Goal: Transaction & Acquisition: Purchase product/service

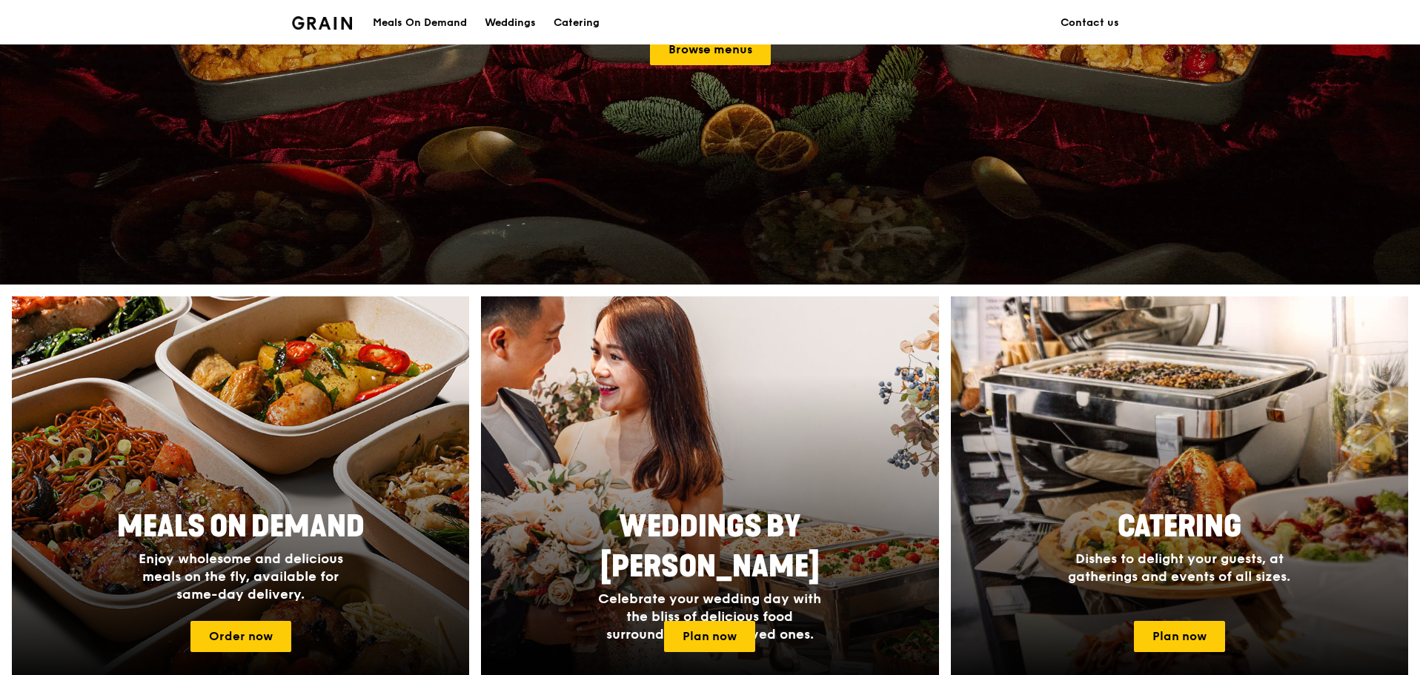
scroll to position [371, 0]
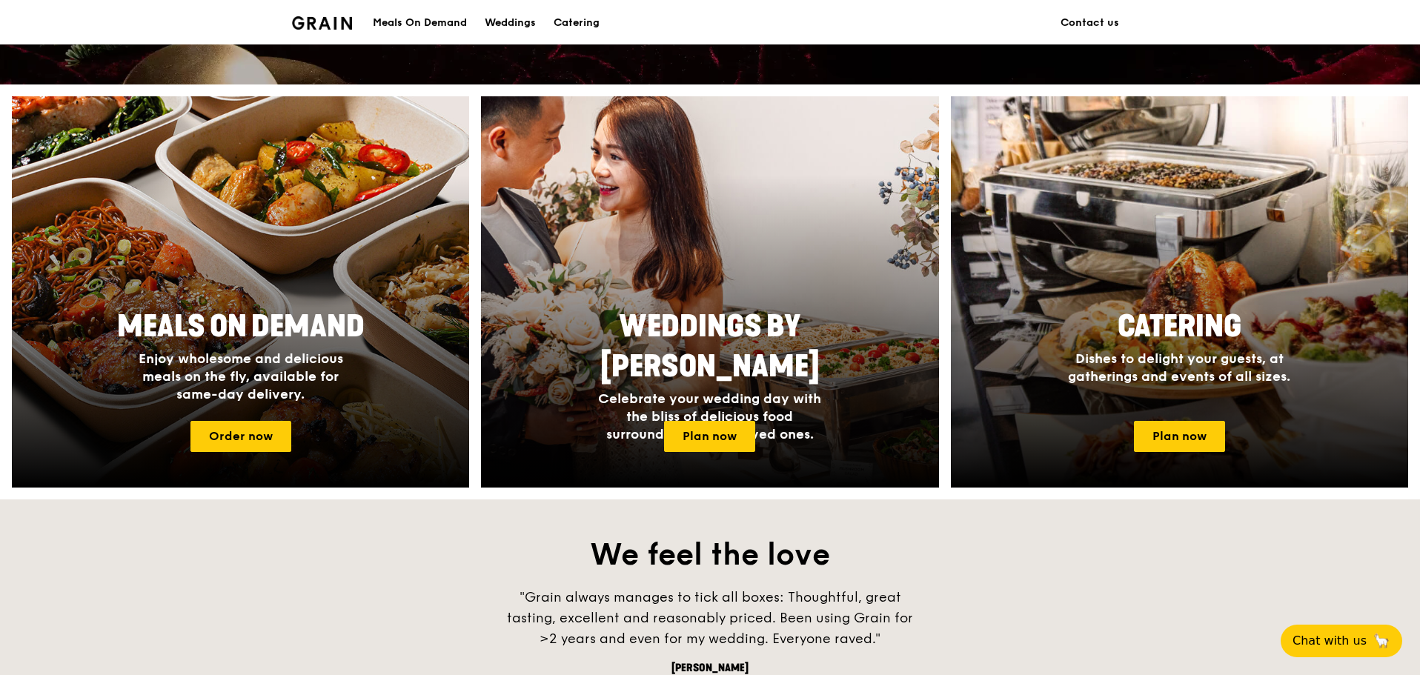
scroll to position [667, 0]
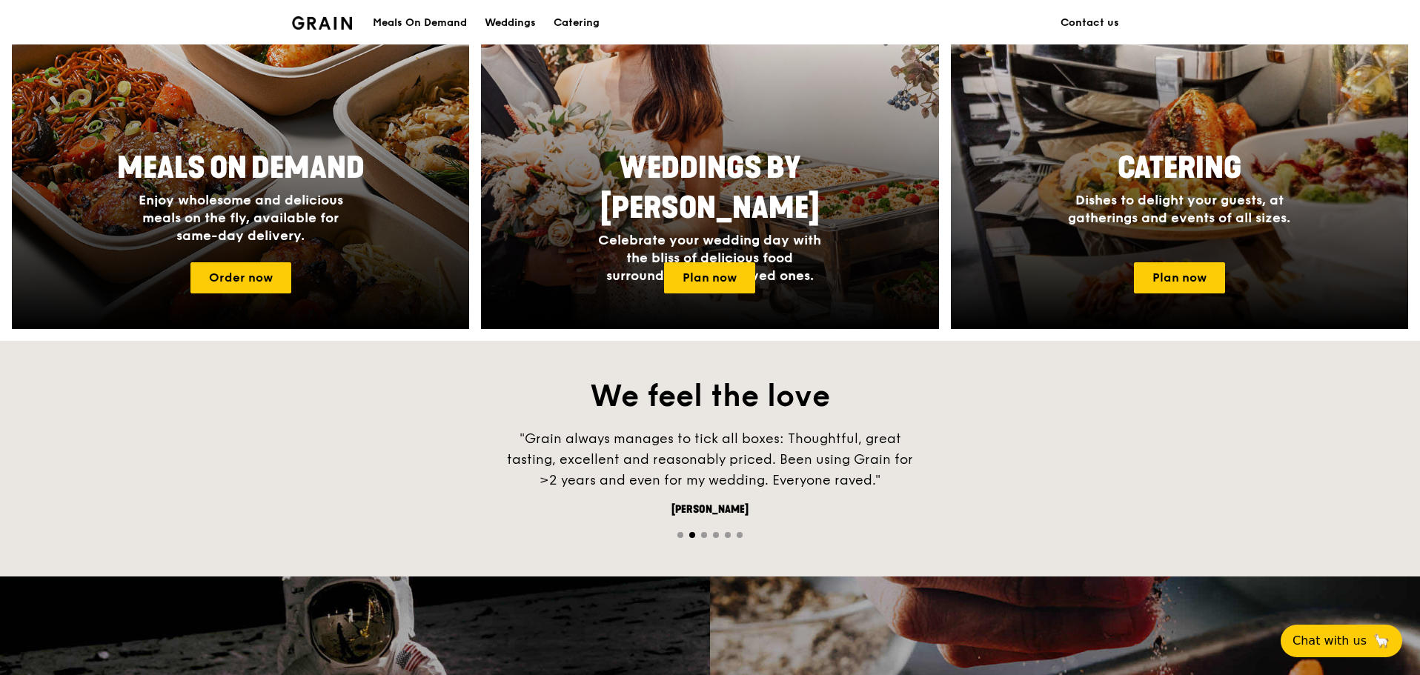
click at [211, 285] on link "Order now" at bounding box center [240, 277] width 101 height 31
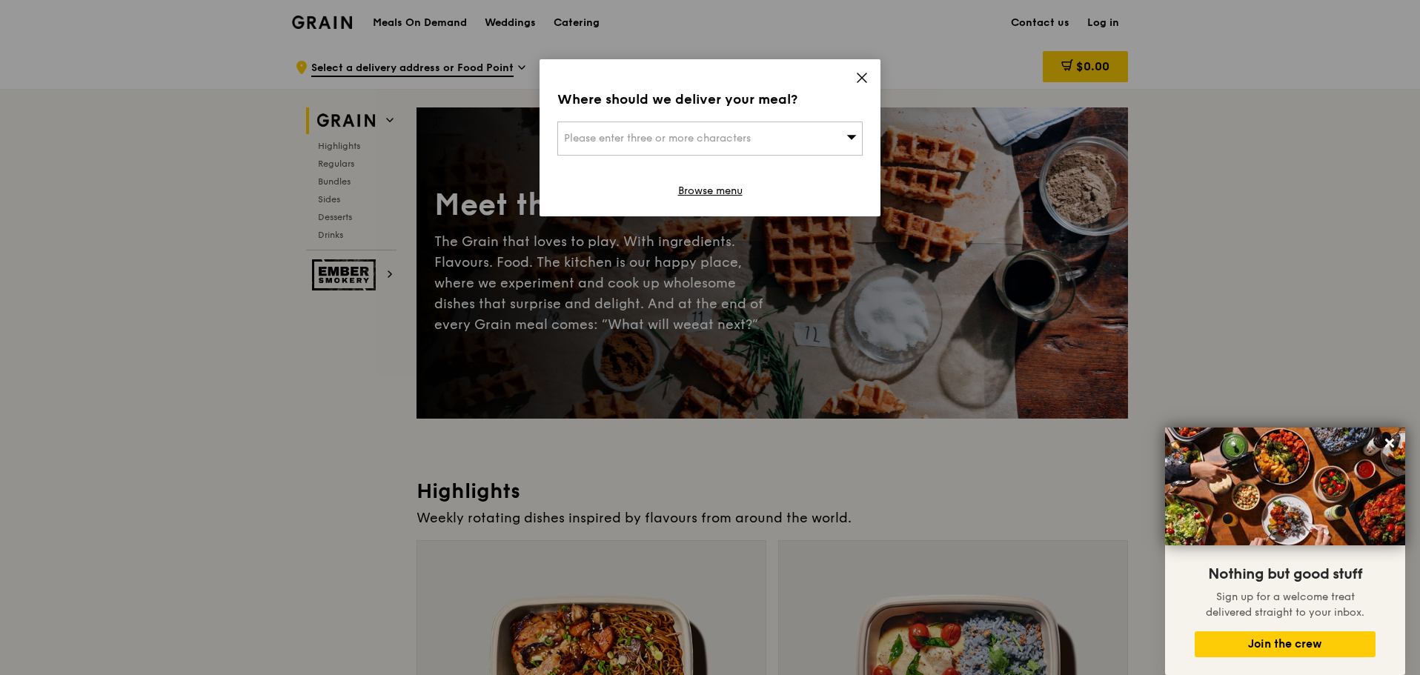
click at [863, 74] on icon at bounding box center [861, 77] width 13 height 13
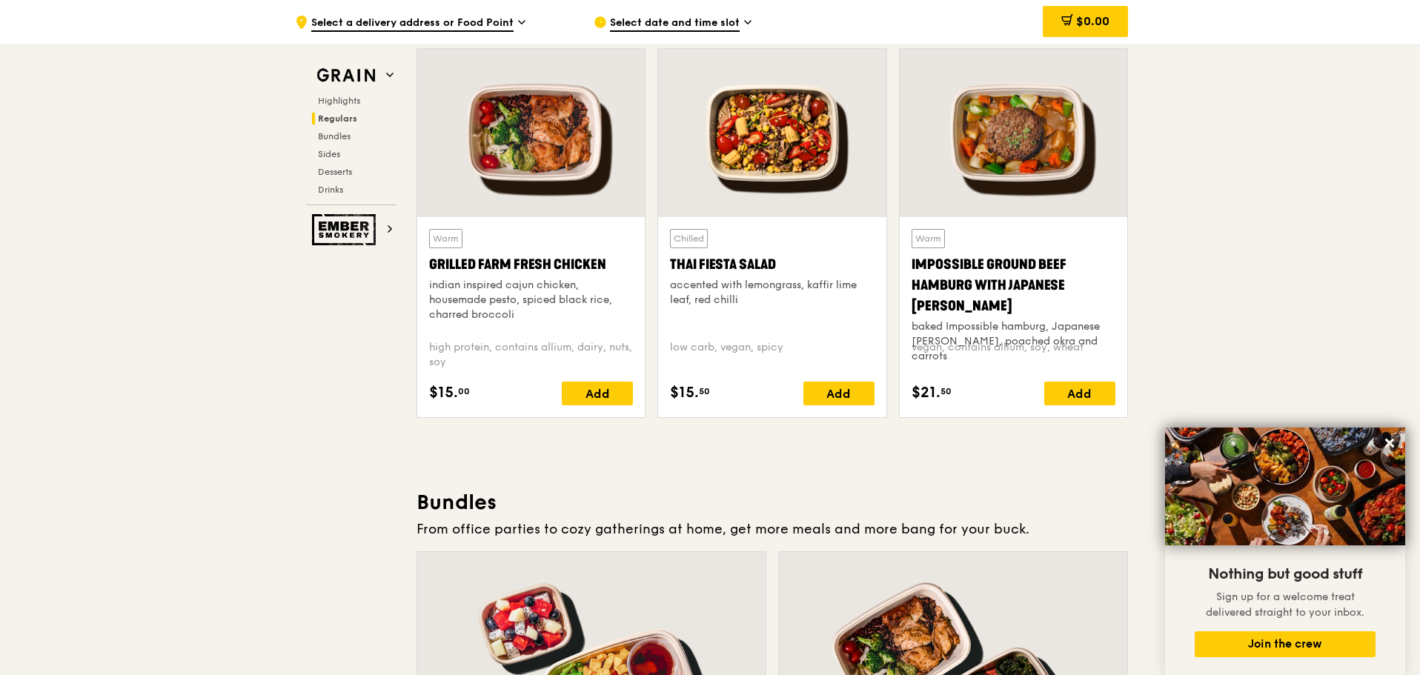
scroll to position [2135, 0]
